Goal: Register for event/course: Sign up to attend an event or enroll in a course

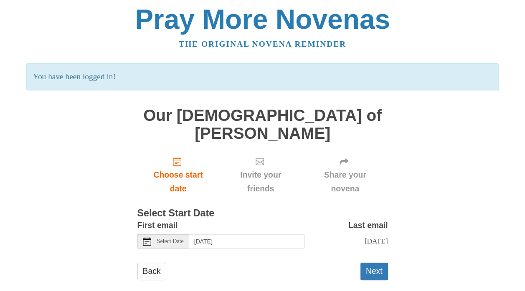
scroll to position [5, 0]
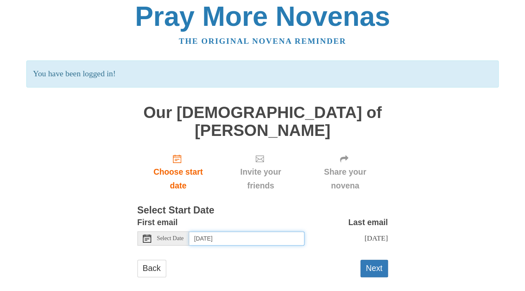
click at [249, 232] on input "[DATE]" at bounding box center [246, 239] width 115 height 14
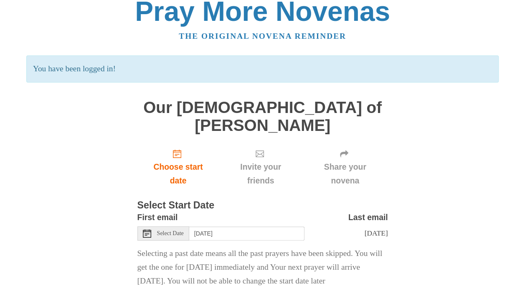
scroll to position [10, 0]
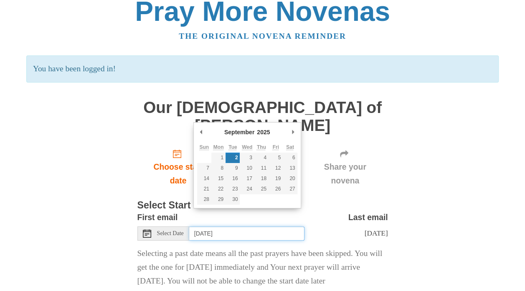
click at [256, 227] on input "Tuesday, September 2nd" at bounding box center [246, 234] width 115 height 14
type input "Wednesday, September 3rd"
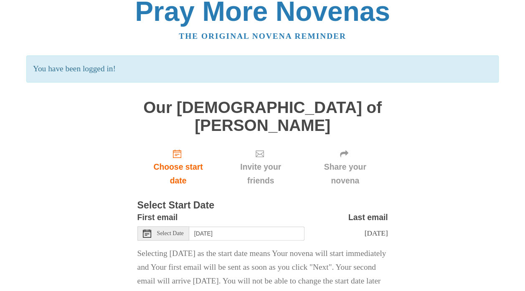
click at [250, 164] on span "Invite your friends" at bounding box center [260, 174] width 66 height 28
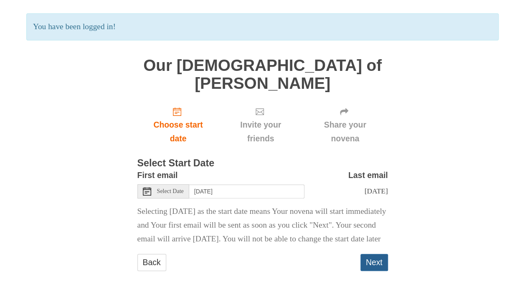
click at [363, 259] on button "Next" at bounding box center [374, 262] width 28 height 17
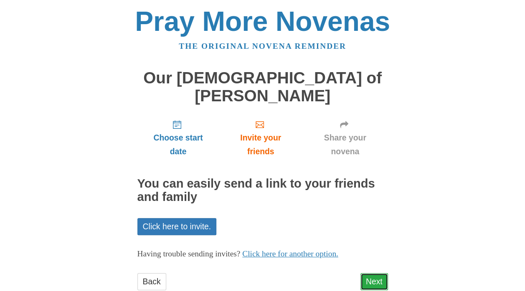
drag, startPoint x: 0, startPoint y: 0, endPoint x: 363, endPoint y: 259, distance: 445.7
click at [363, 273] on link "Next" at bounding box center [374, 281] width 28 height 17
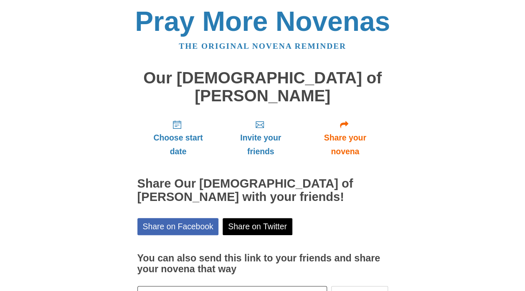
drag, startPoint x: 0, startPoint y: 0, endPoint x: 349, endPoint y: 260, distance: 435.4
click at [349, 260] on label "You can also send this link to your friends and share your novena that way" at bounding box center [262, 264] width 251 height 41
click at [327, 286] on input "[URL][DOMAIN_NAME][DEMOGRAPHIC_DATA][PERSON_NAME]" at bounding box center [232, 294] width 190 height 17
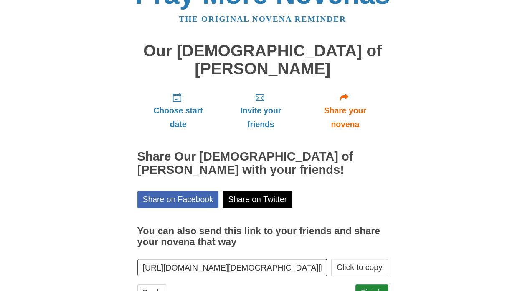
scroll to position [28, 0]
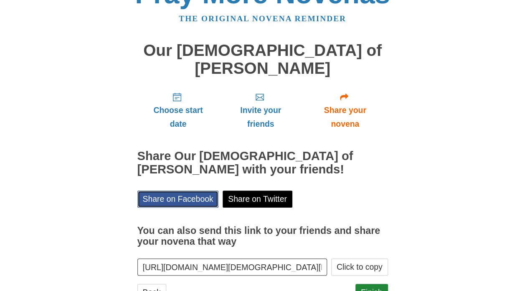
click at [197, 191] on link "Share on Facebook" at bounding box center [177, 199] width 81 height 17
